Goal: Task Accomplishment & Management: Use online tool/utility

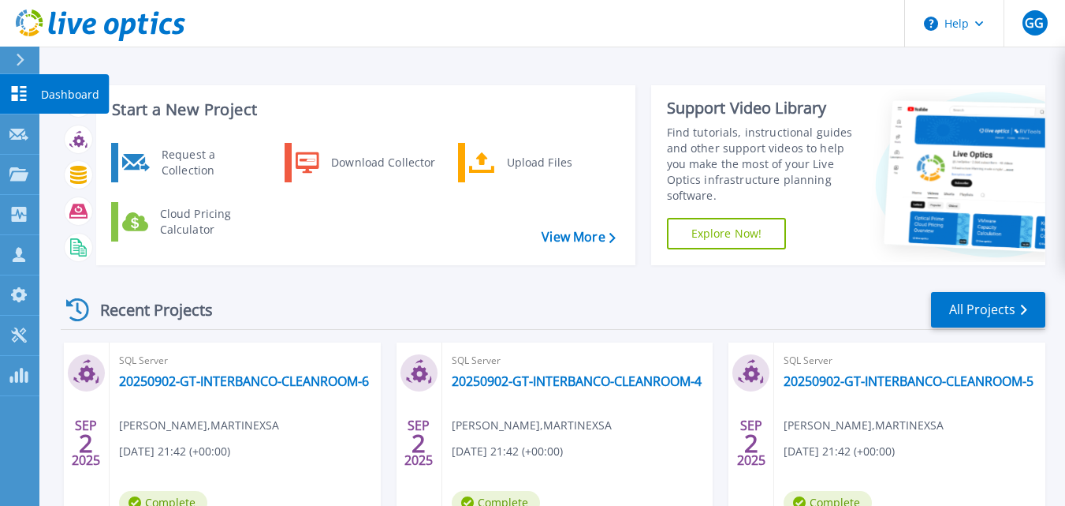
click at [25, 103] on link "Dashboard Dashboard" at bounding box center [19, 94] width 39 height 40
click at [21, 62] on icon at bounding box center [21, 60] width 8 height 13
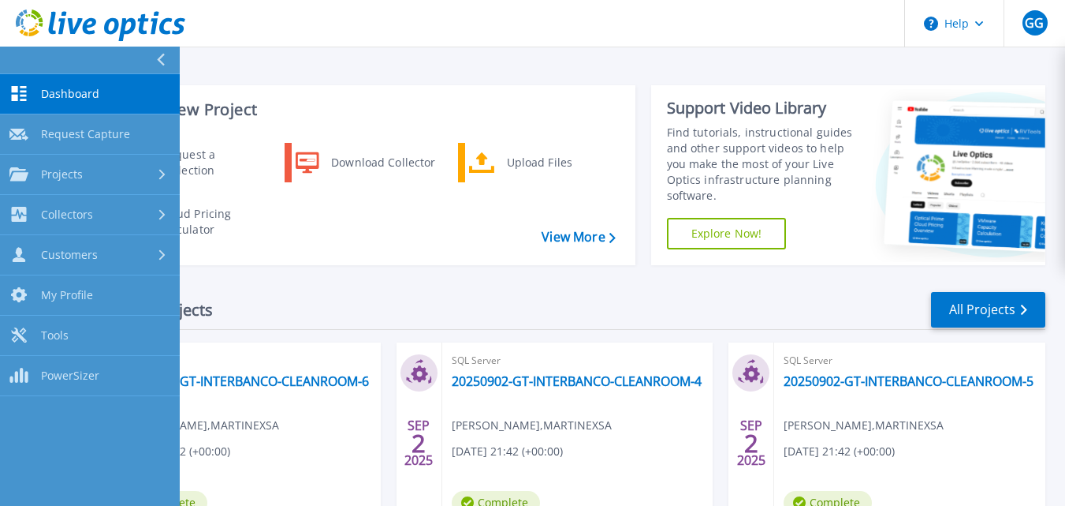
click at [54, 94] on span "Dashboard" at bounding box center [70, 94] width 58 height 14
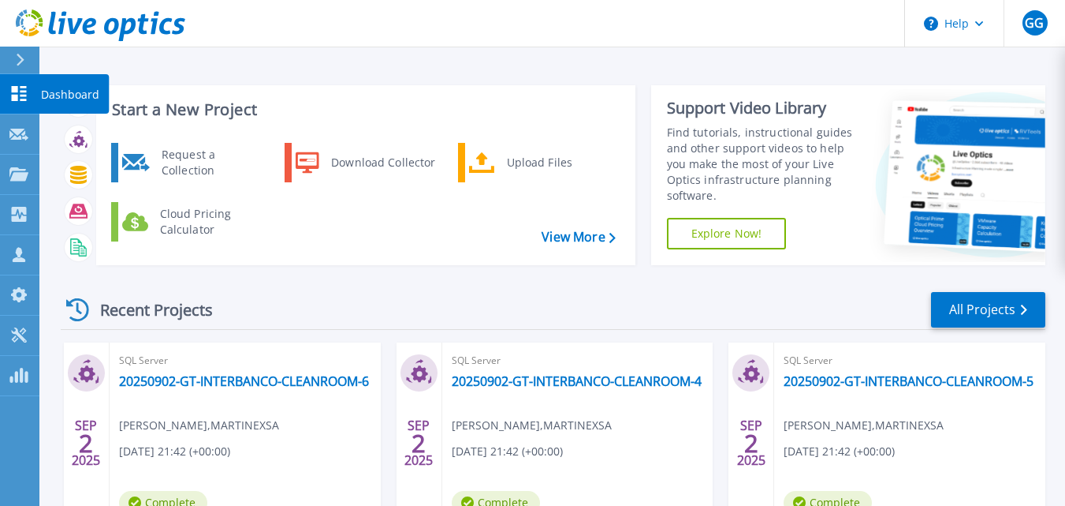
click at [18, 89] on icon at bounding box center [18, 93] width 19 height 15
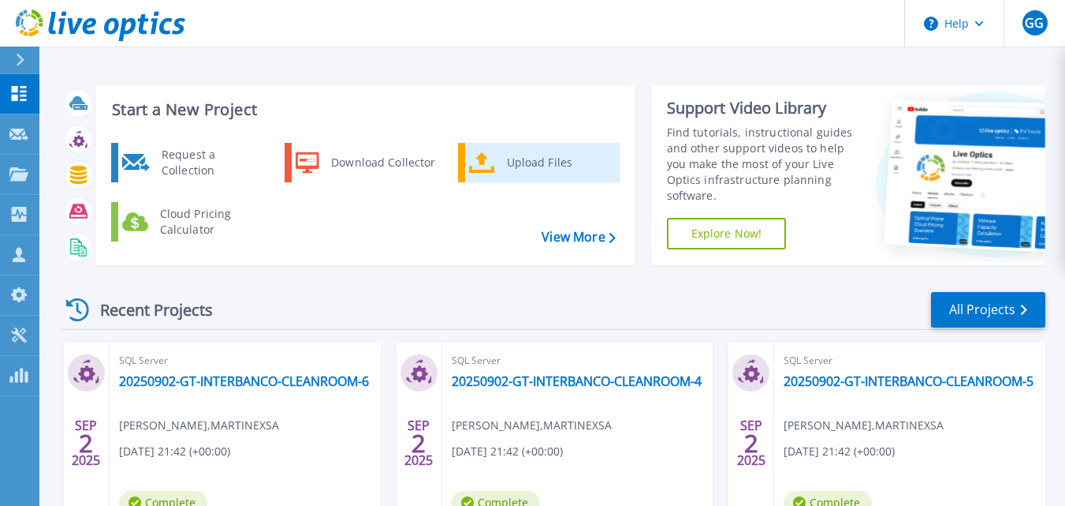
click at [510, 166] on div "Upload Files" at bounding box center [557, 163] width 117 height 32
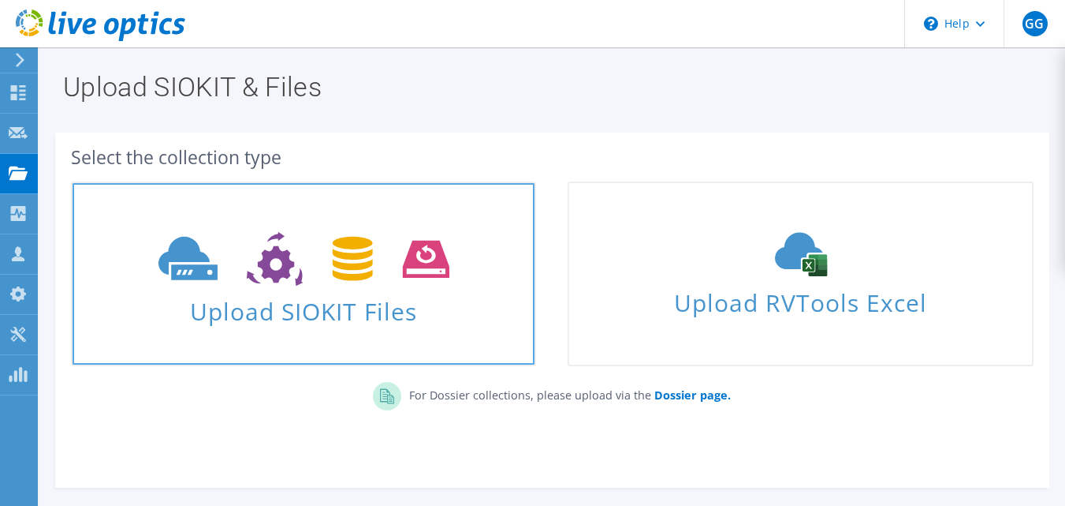
click at [341, 277] on use at bounding box center [304, 259] width 291 height 54
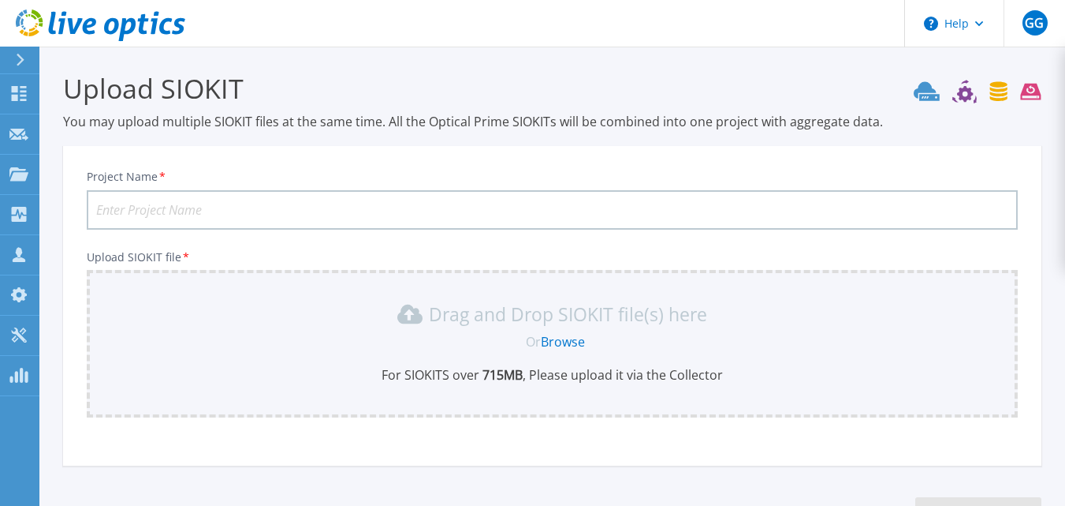
click at [259, 213] on input "Project Name *" at bounding box center [552, 209] width 931 height 39
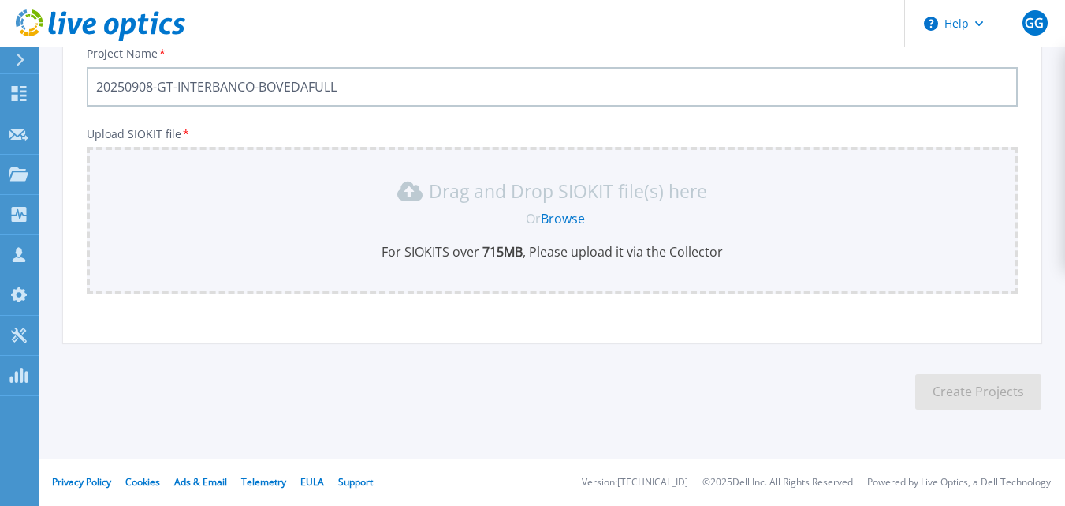
type input "20250908-GT-INTERBANCO-BOVEDAFULL"
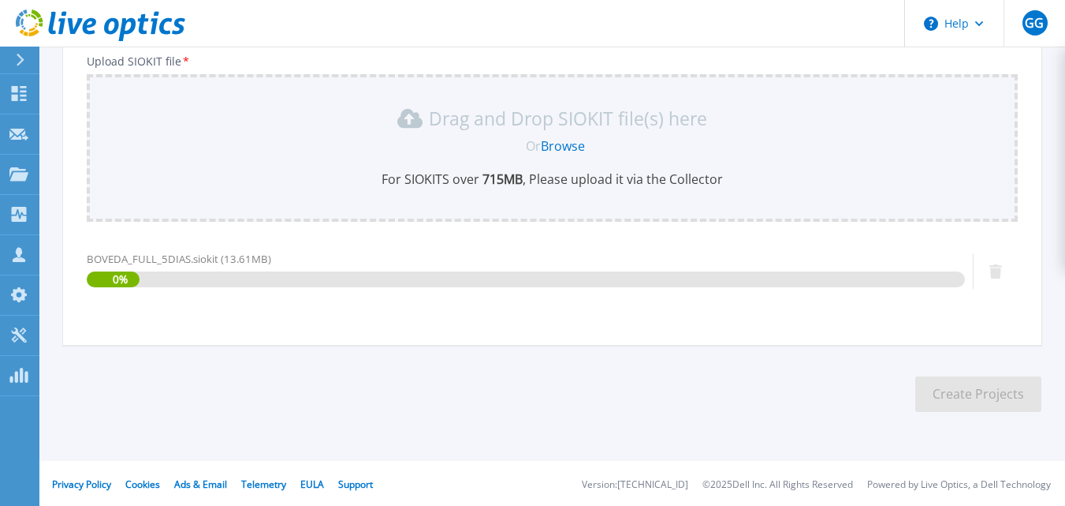
scroll to position [198, 0]
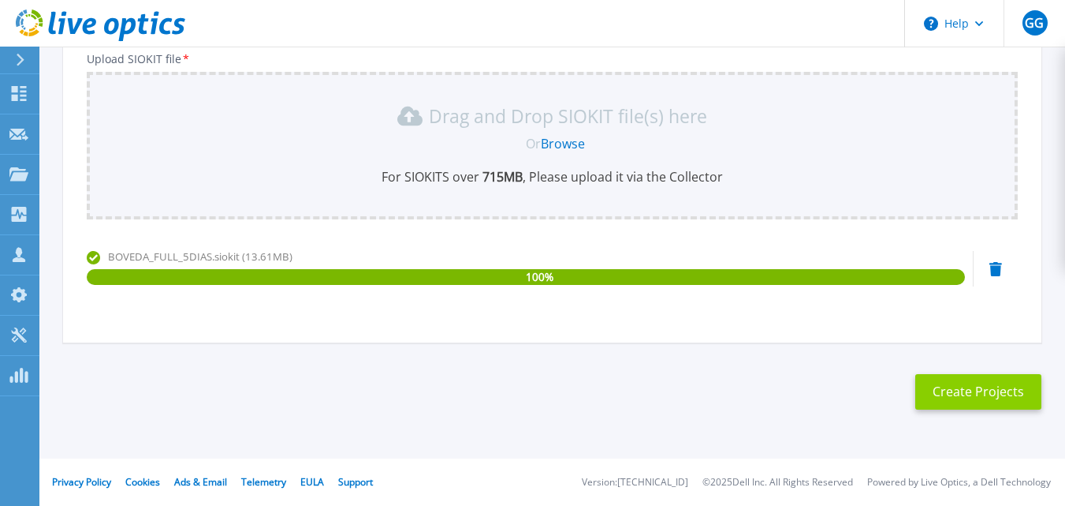
click at [958, 401] on button "Create Projects" at bounding box center [979, 391] width 126 height 35
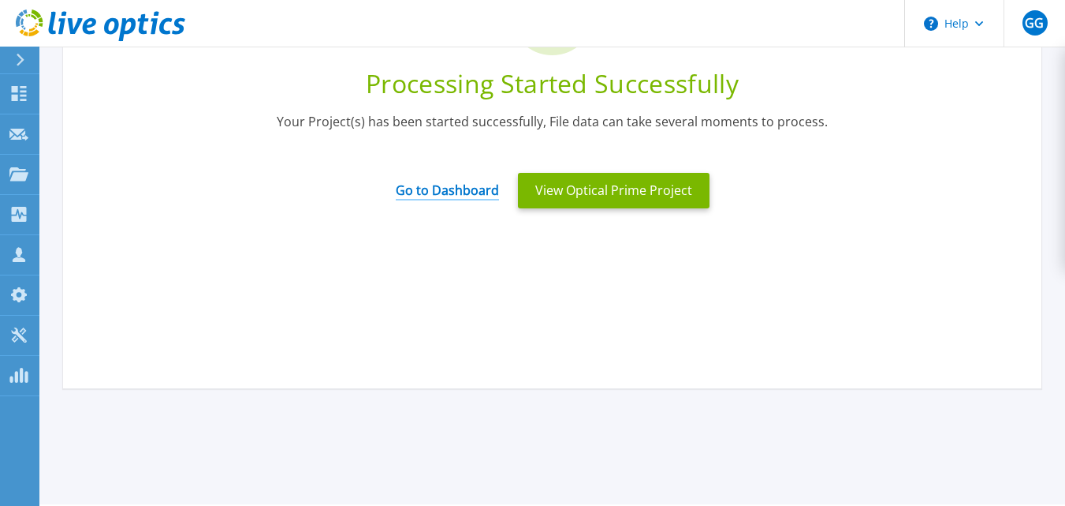
click at [459, 180] on link "Go to Dashboard" at bounding box center [447, 185] width 103 height 31
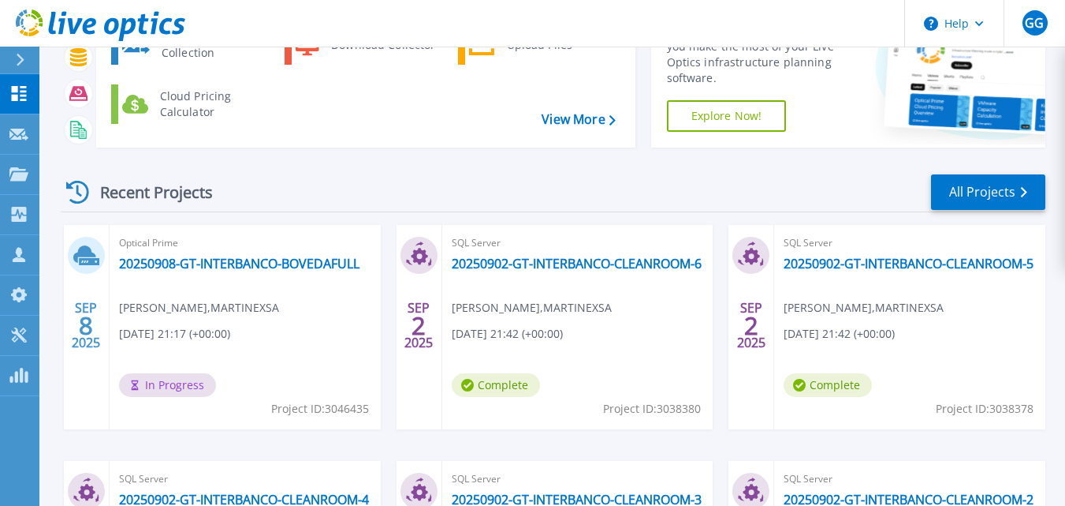
scroll to position [118, 0]
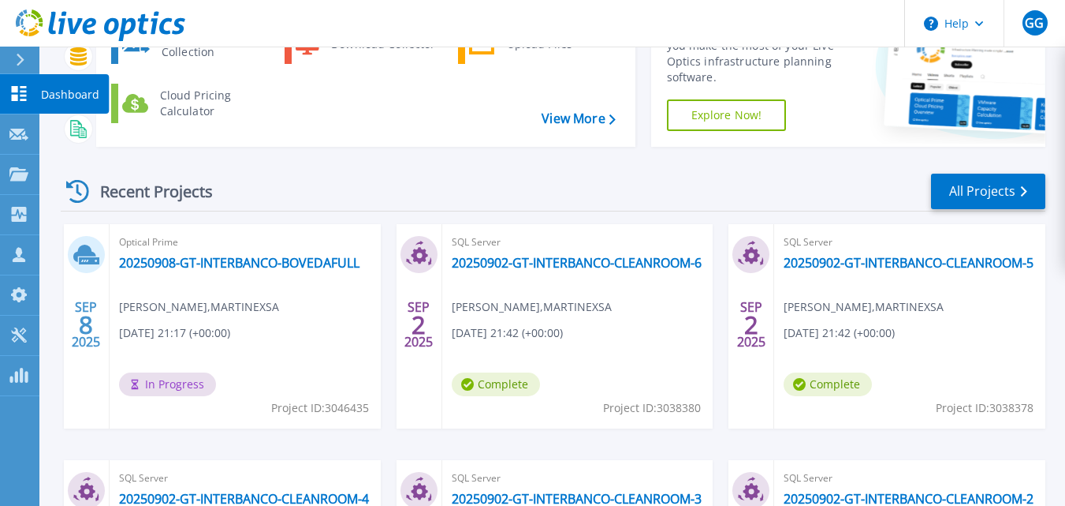
click at [18, 94] on icon at bounding box center [18, 93] width 19 height 15
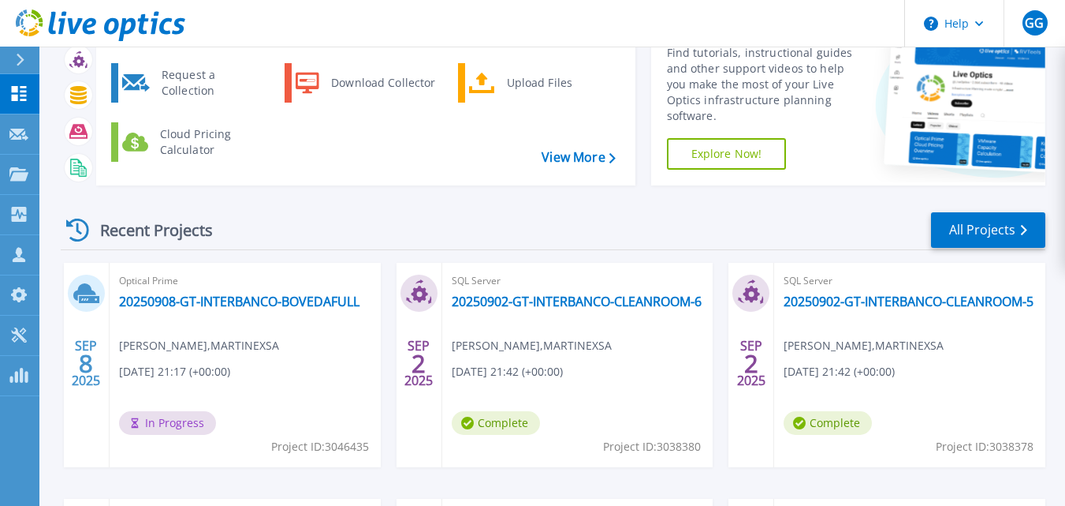
scroll to position [92, 0]
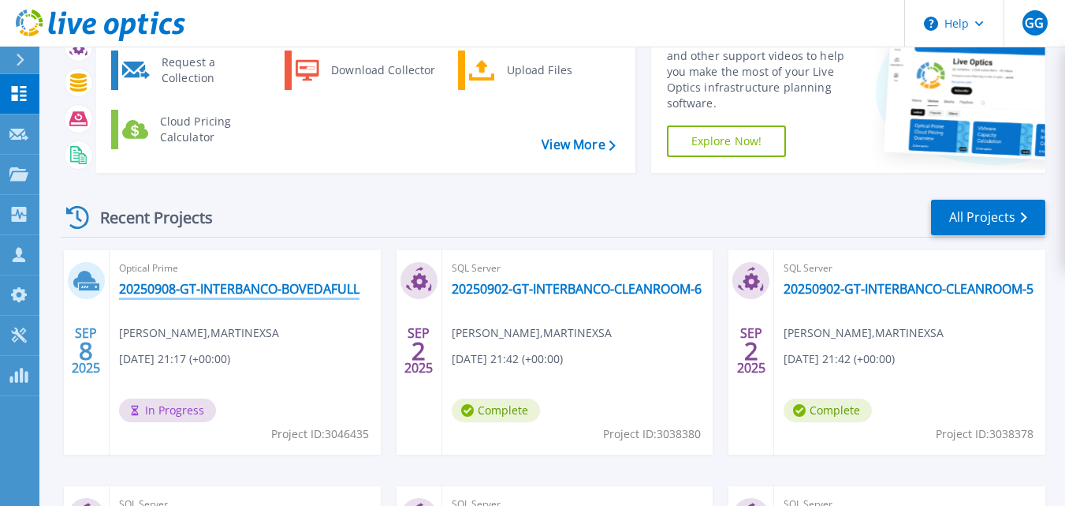
click at [248, 282] on link "20250908-GT-INTERBANCO-BOVEDAFULL" at bounding box center [239, 289] width 241 height 16
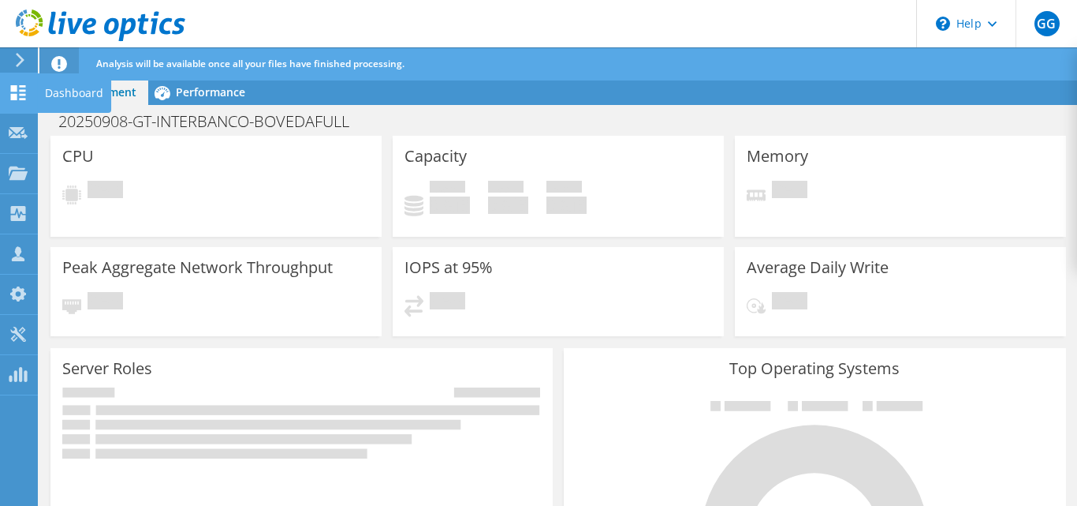
click at [15, 99] on use at bounding box center [18, 92] width 15 height 15
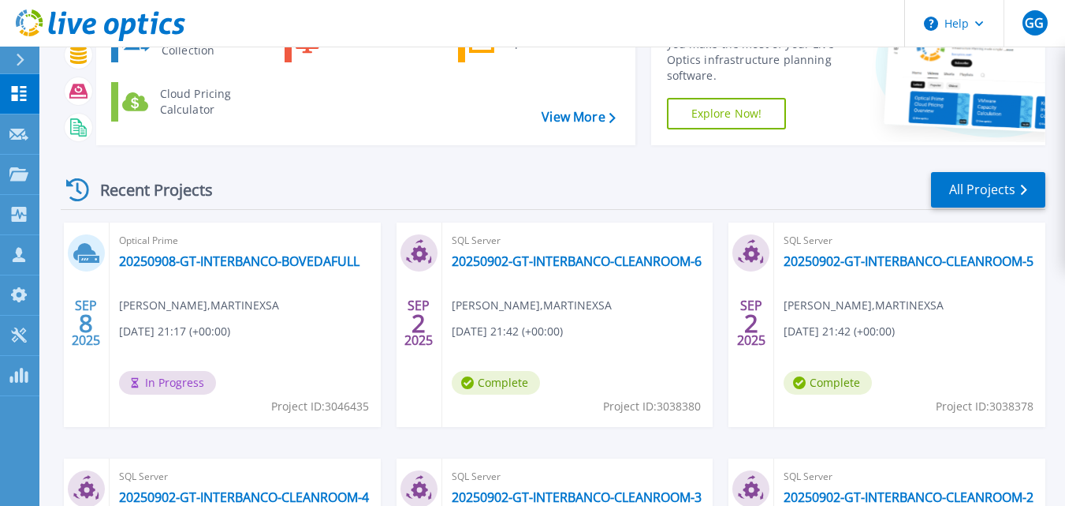
scroll to position [132, 0]
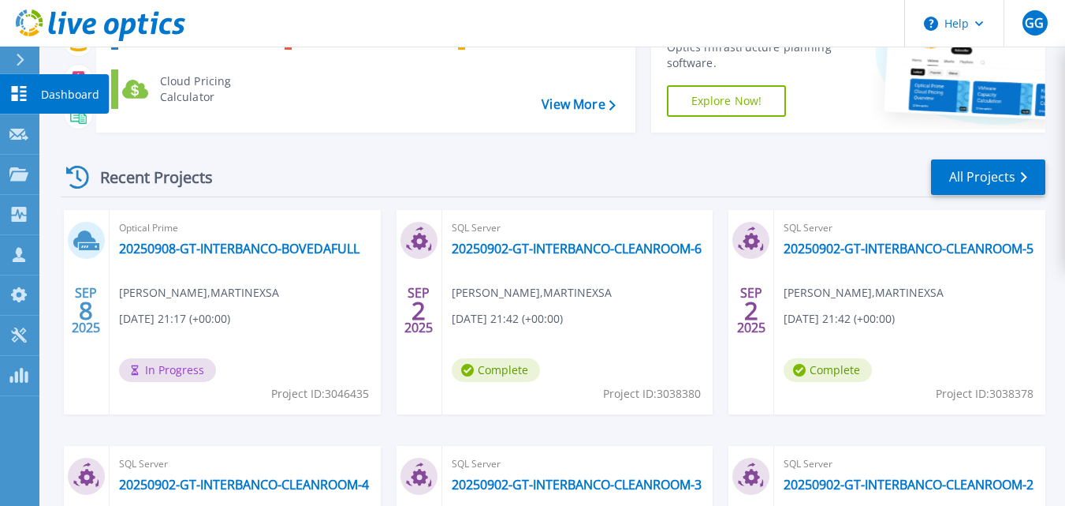
click at [21, 102] on link "Dashboard Dashboard" at bounding box center [19, 94] width 39 height 40
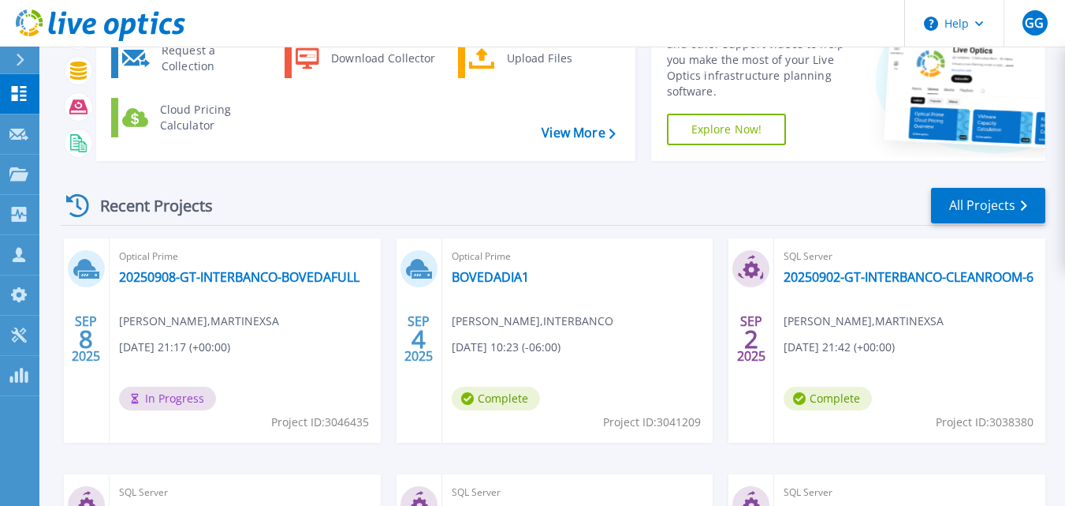
scroll to position [134, 0]
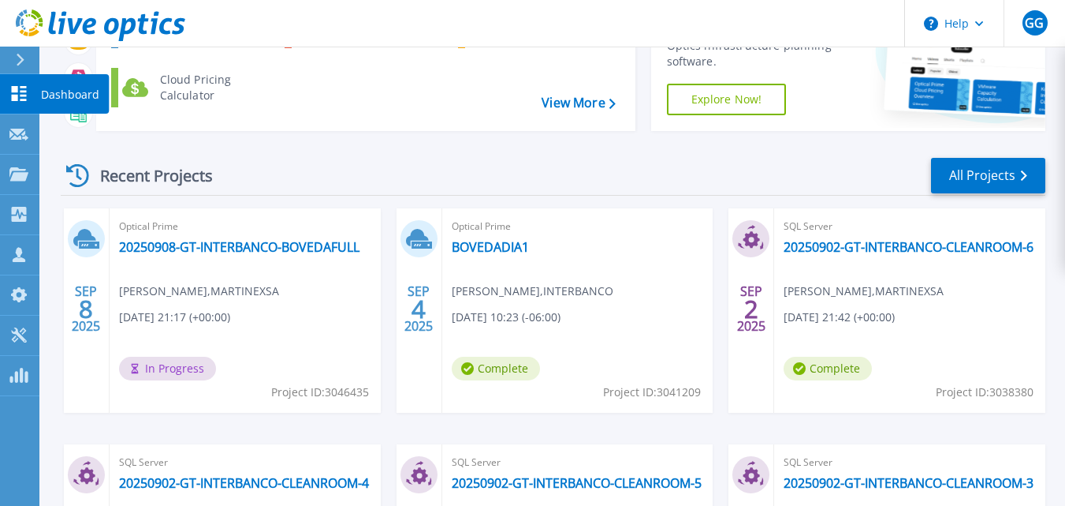
click at [8, 88] on link "Dashboard Dashboard" at bounding box center [19, 94] width 39 height 40
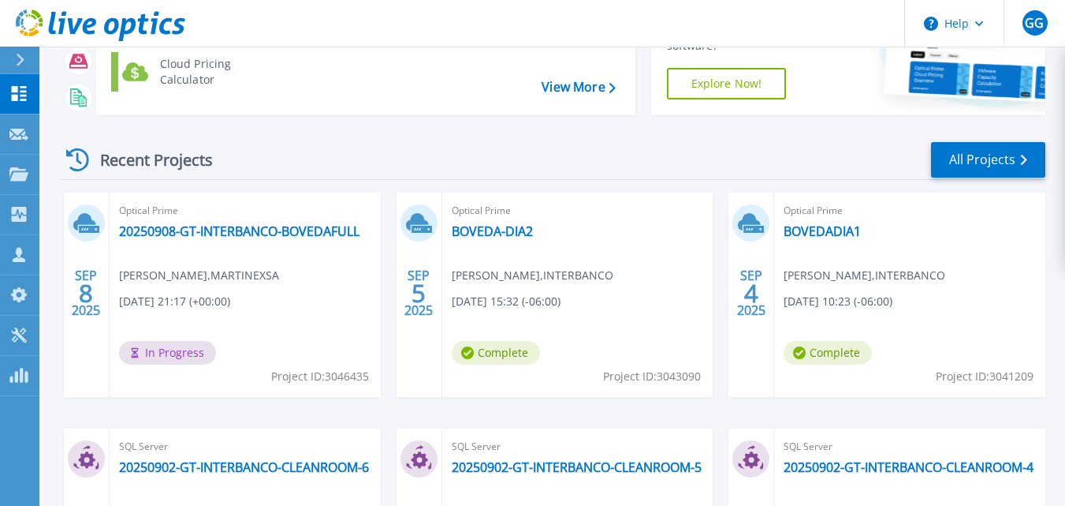
scroll to position [151, 0]
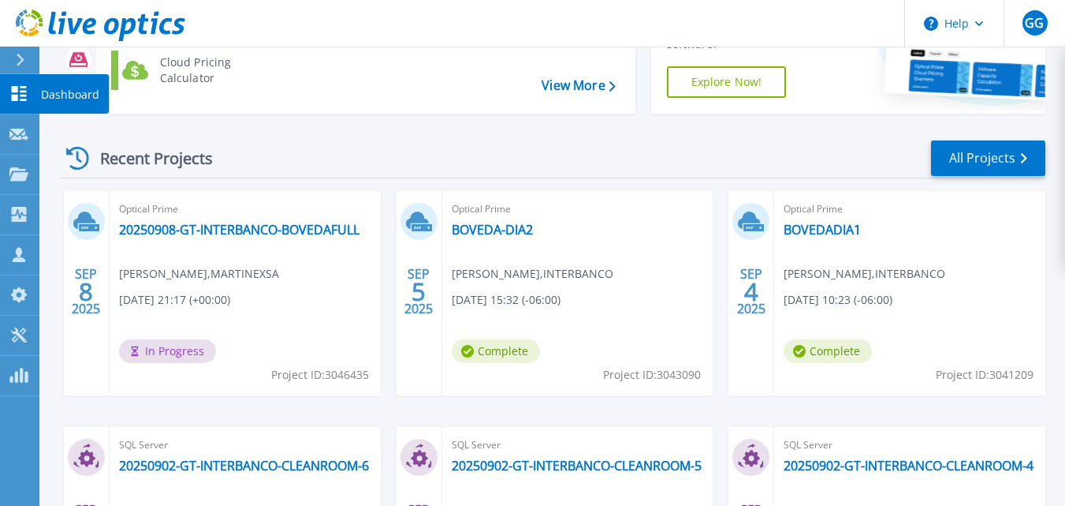
click at [17, 91] on icon at bounding box center [19, 93] width 15 height 15
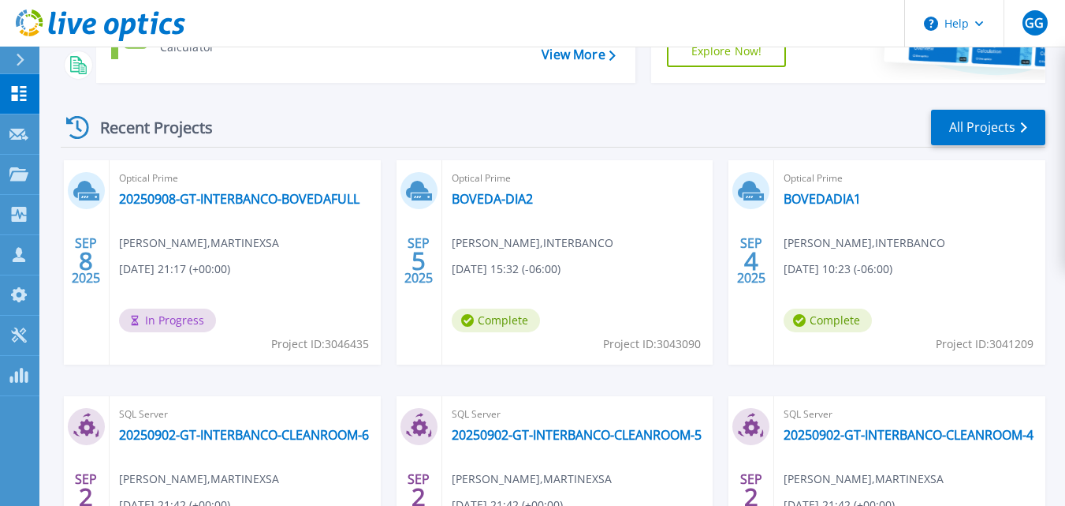
scroll to position [196, 0]
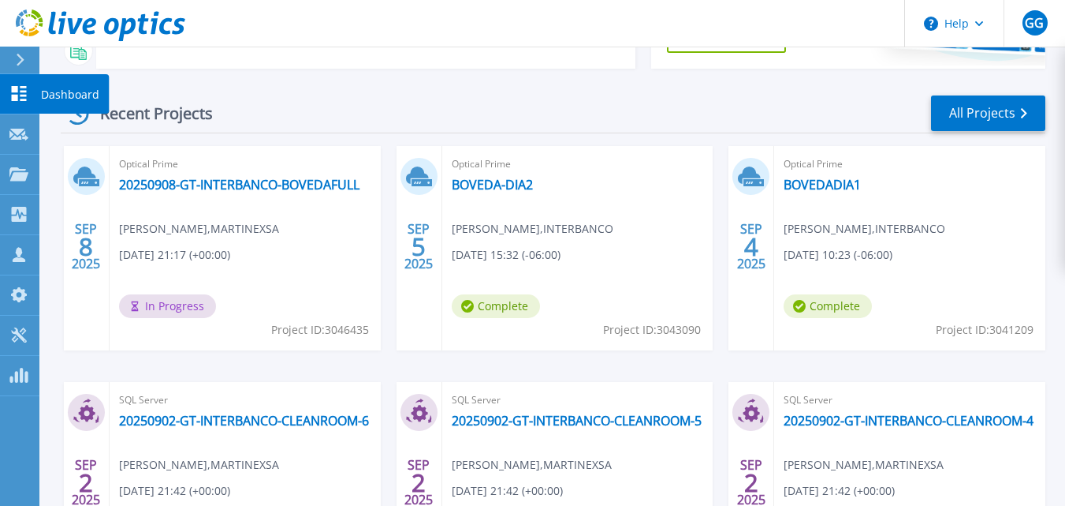
click at [4, 98] on link "Dashboard Dashboard" at bounding box center [19, 94] width 39 height 40
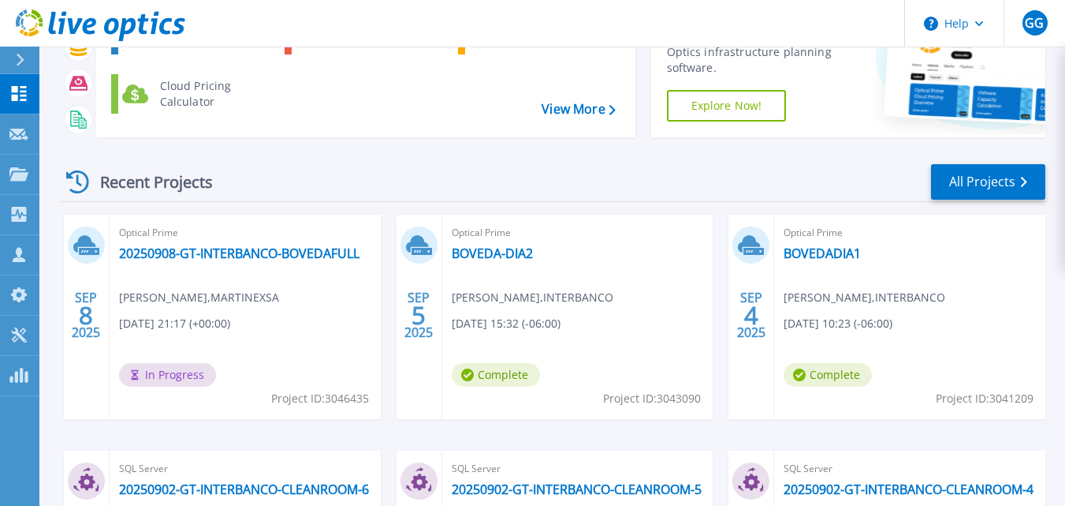
scroll to position [129, 0]
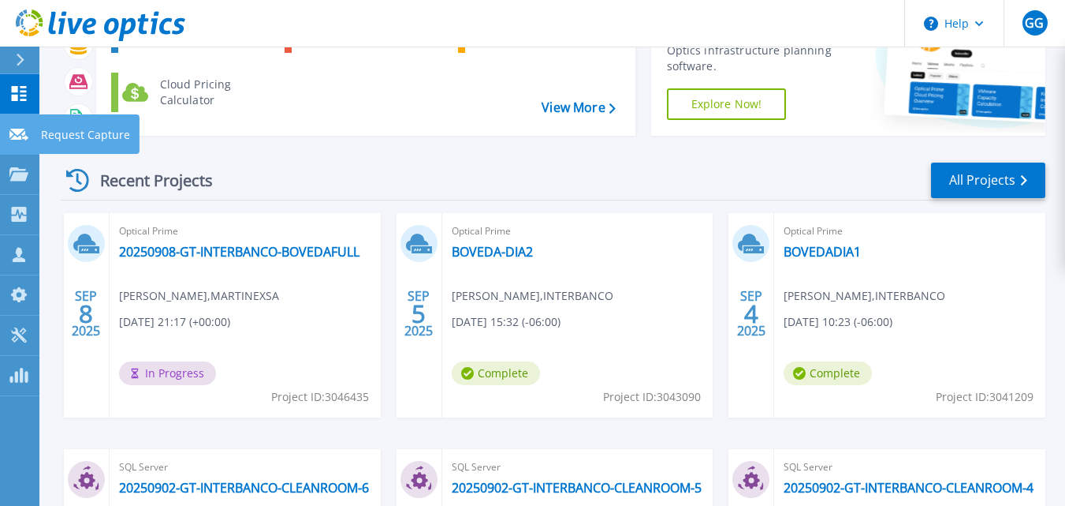
click at [17, 135] on icon at bounding box center [18, 135] width 19 height 12
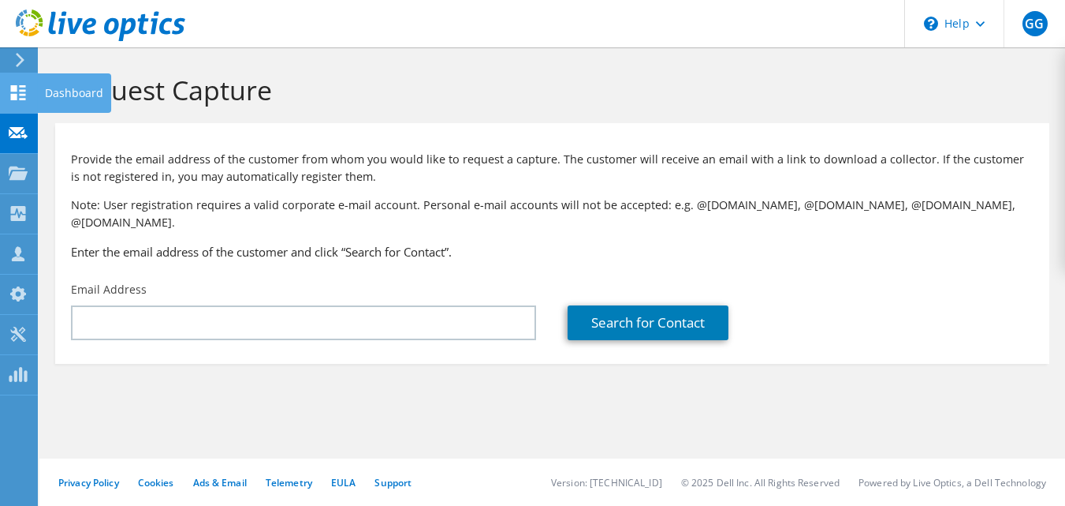
click at [15, 95] on use at bounding box center [18, 92] width 15 height 15
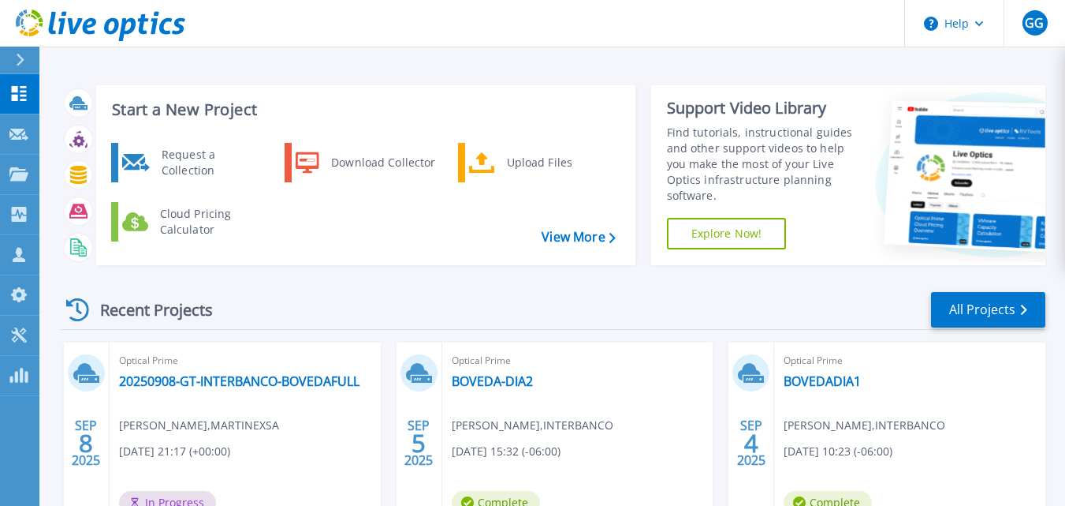
scroll to position [191, 0]
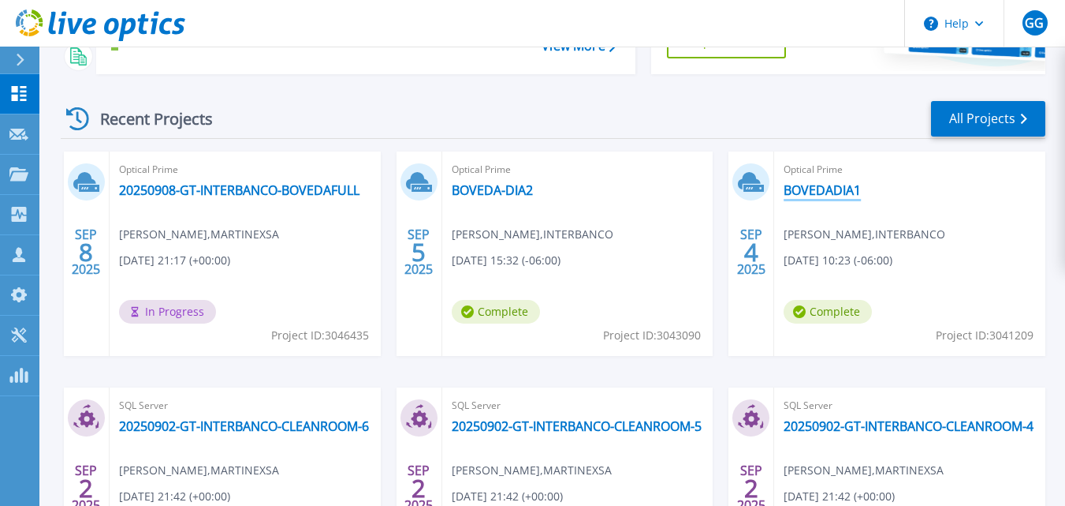
click at [834, 196] on link "BOVEDADIA1" at bounding box center [822, 190] width 77 height 16
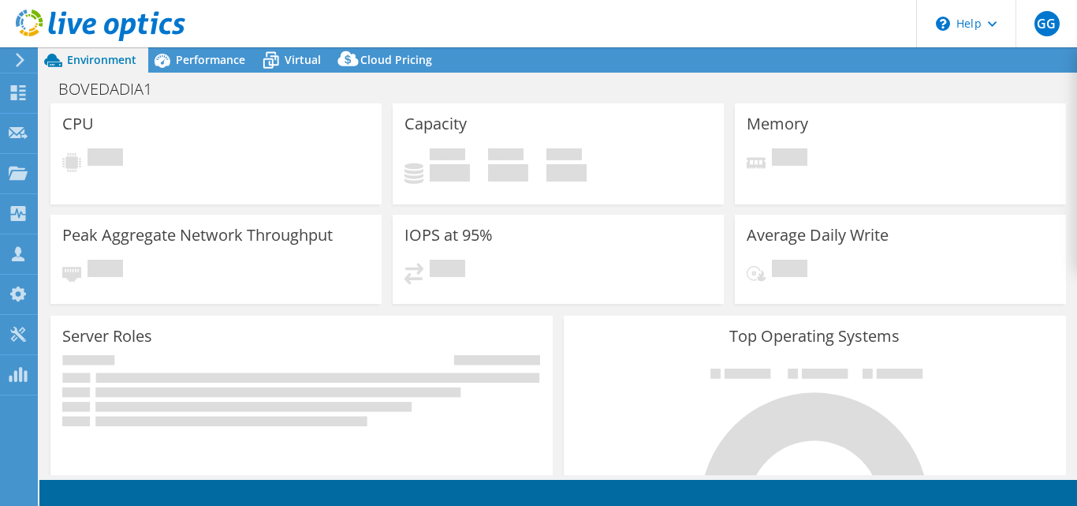
select select "USD"
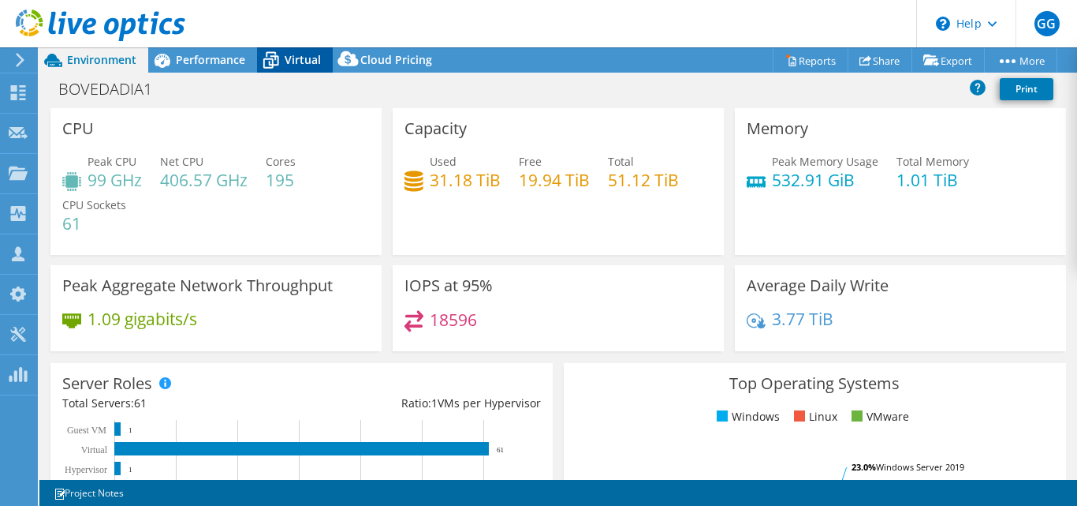
click at [308, 62] on span "Virtual" at bounding box center [303, 59] width 36 height 15
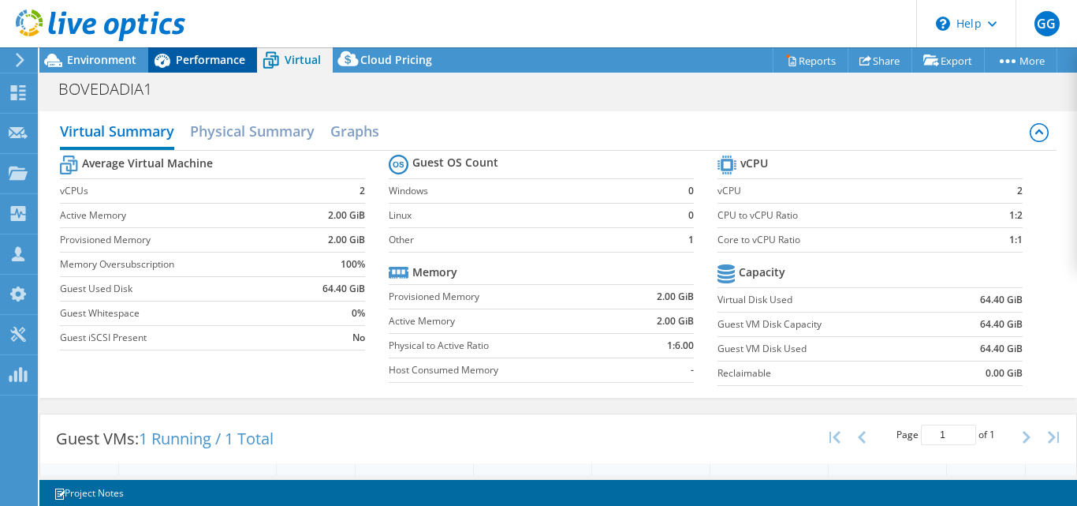
click at [200, 61] on span "Performance" at bounding box center [210, 59] width 69 height 15
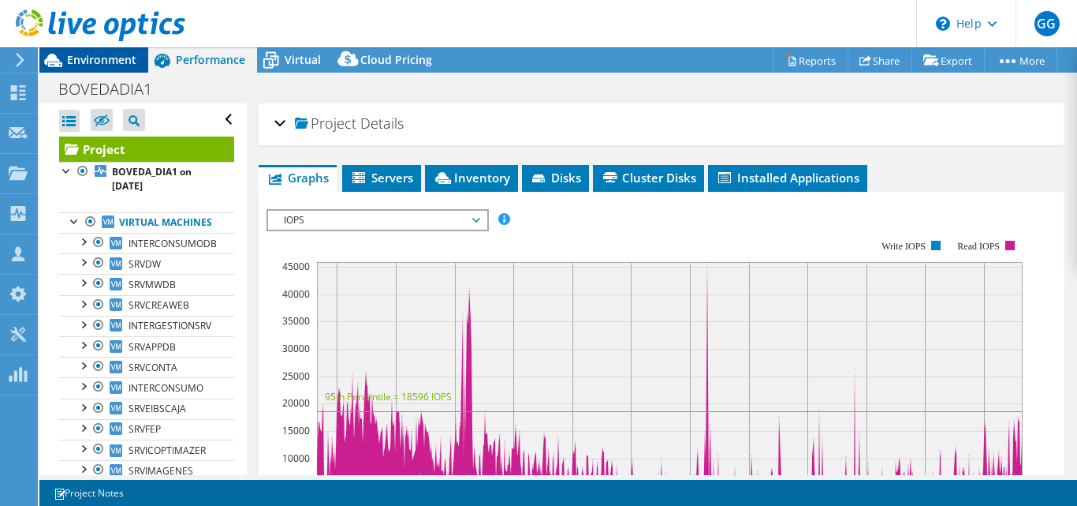
click at [118, 55] on span "Environment" at bounding box center [101, 59] width 69 height 15
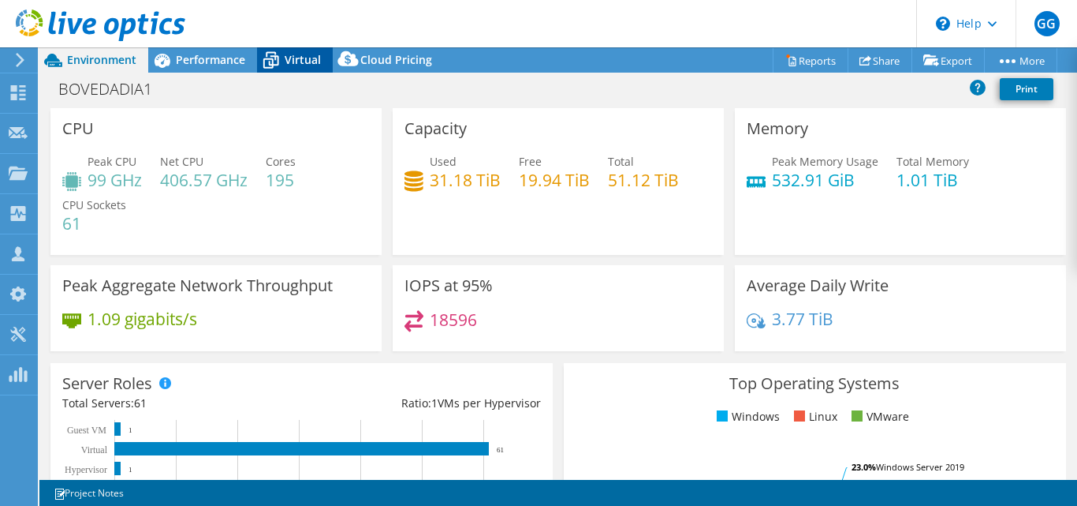
click at [295, 62] on span "Virtual" at bounding box center [303, 59] width 36 height 15
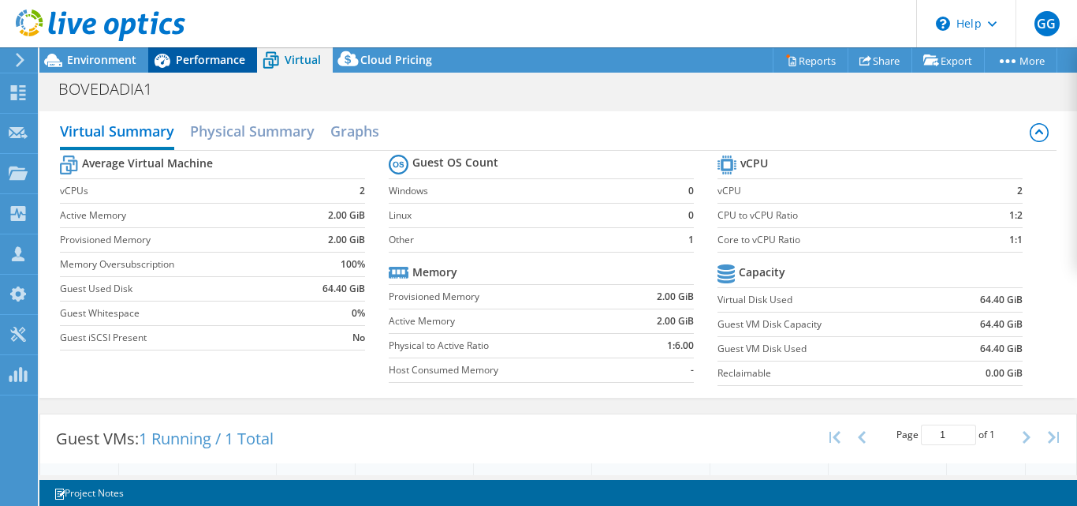
click at [211, 58] on span "Performance" at bounding box center [210, 59] width 69 height 15
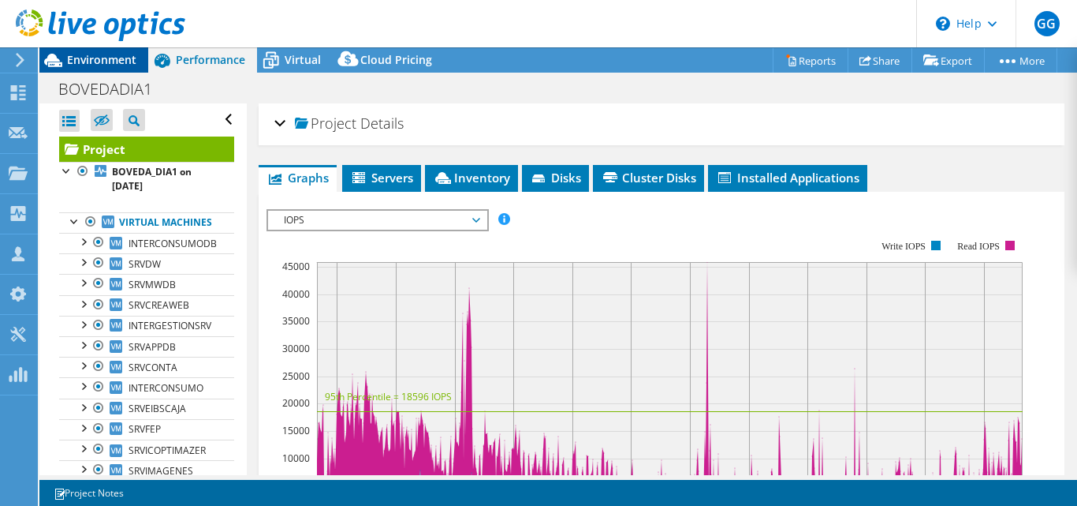
click at [126, 60] on span "Environment" at bounding box center [101, 59] width 69 height 15
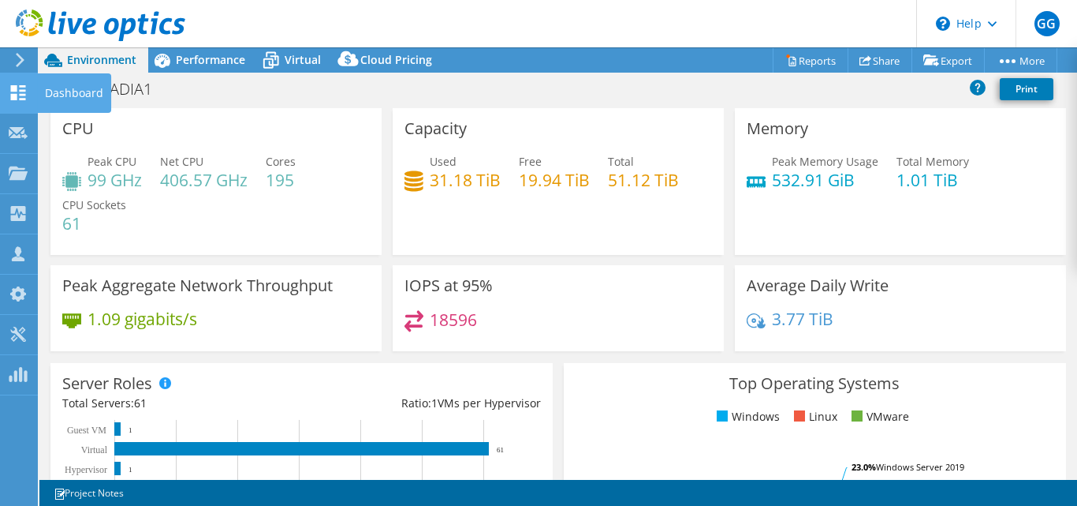
click at [17, 103] on div at bounding box center [18, 94] width 19 height 17
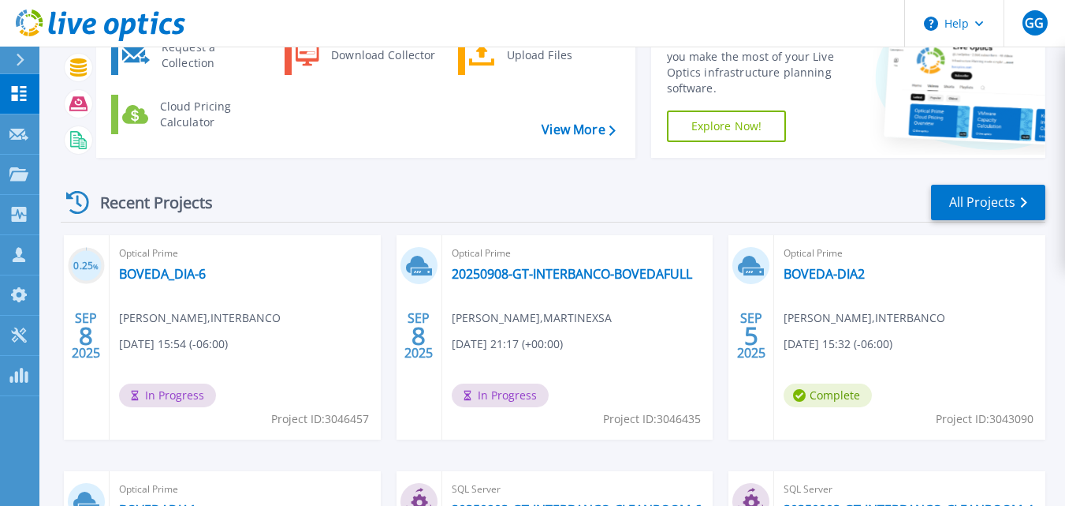
scroll to position [108, 0]
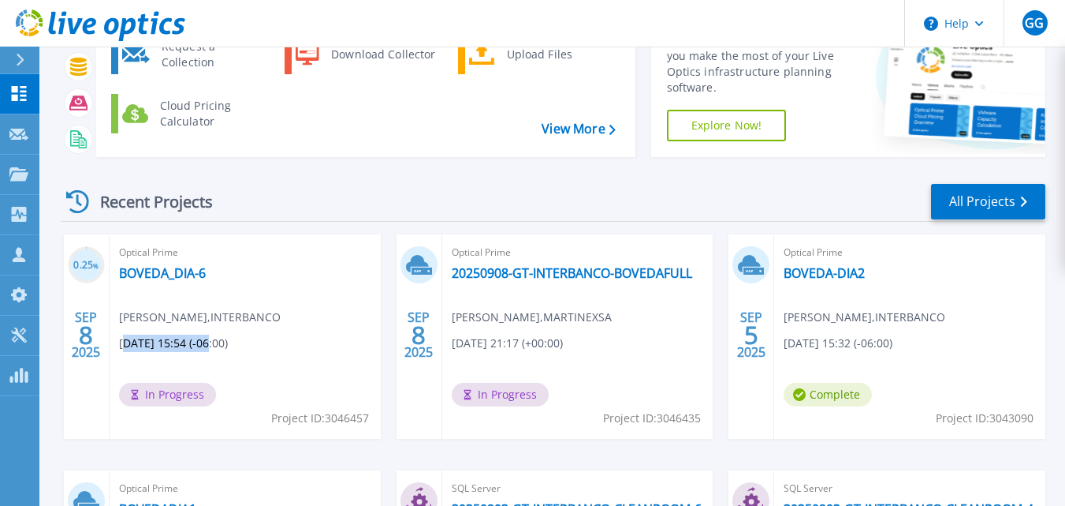
drag, startPoint x: 126, startPoint y: 345, endPoint x: 212, endPoint y: 345, distance: 86.0
click at [212, 345] on span "09/08/2025, 15:54 (-06:00)" at bounding box center [173, 342] width 109 height 17
click at [16, 91] on icon at bounding box center [19, 93] width 15 height 15
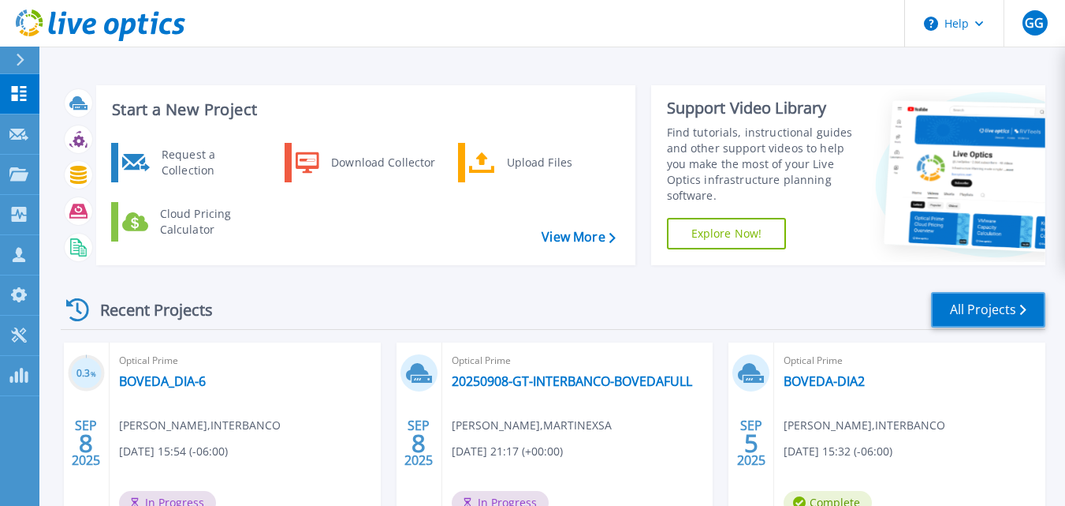
click at [1002, 305] on link "All Projects" at bounding box center [988, 309] width 114 height 35
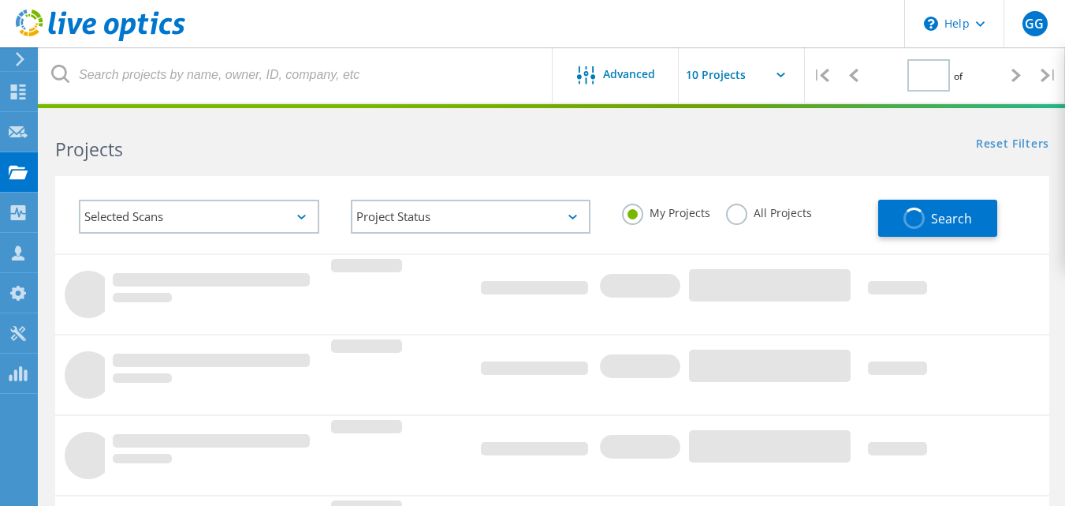
type input "1"
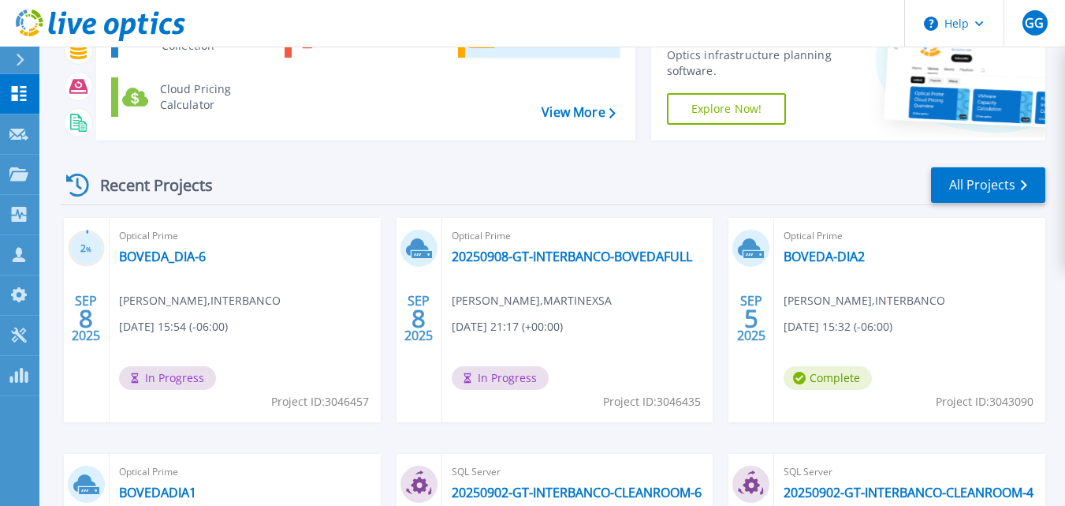
scroll to position [125, 0]
